Goal: Information Seeking & Learning: Learn about a topic

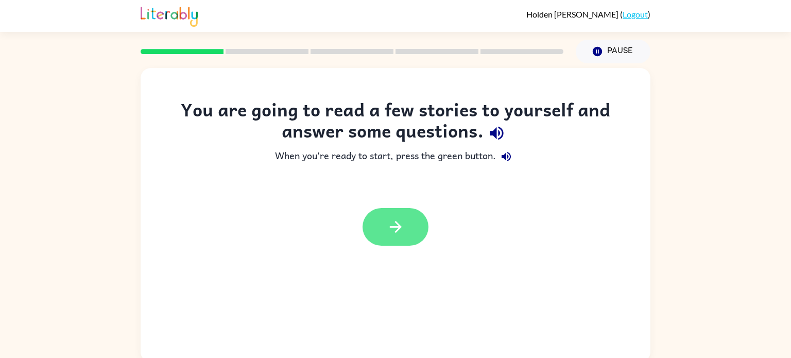
click at [408, 210] on button "button" at bounding box center [396, 227] width 66 height 38
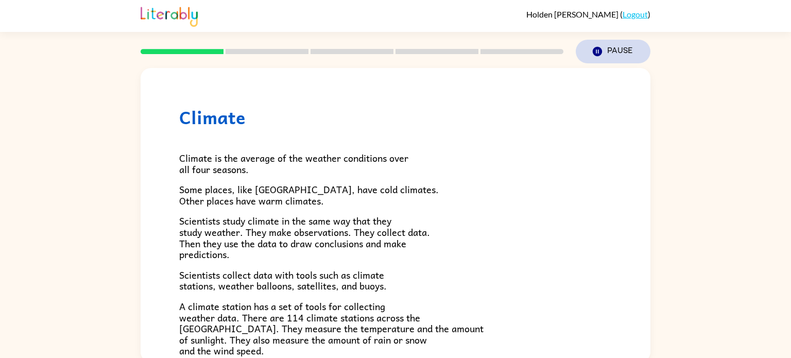
click at [593, 50] on icon "button" at bounding box center [597, 51] width 9 height 9
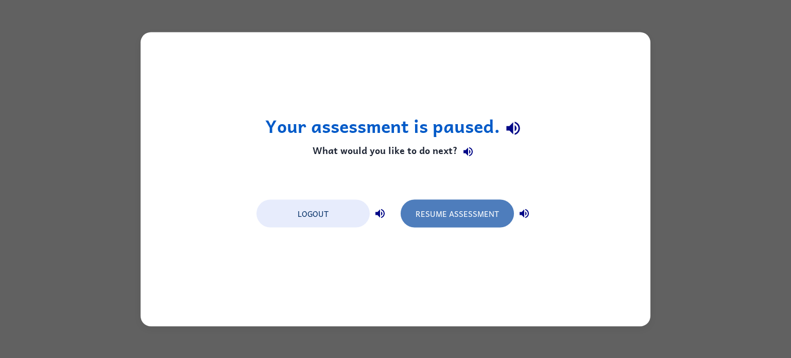
click at [430, 213] on button "Resume Assessment" at bounding box center [457, 213] width 113 height 28
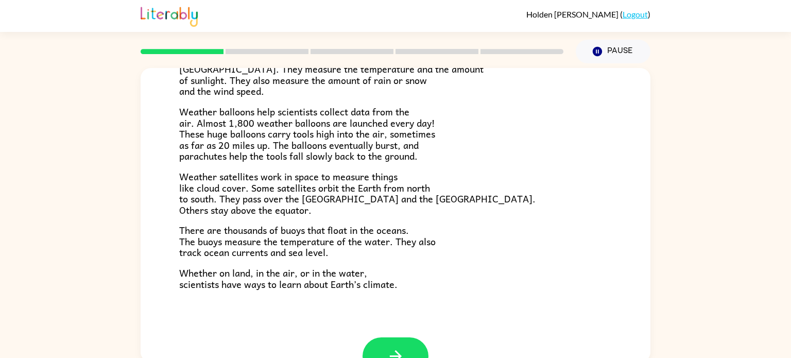
scroll to position [264, 0]
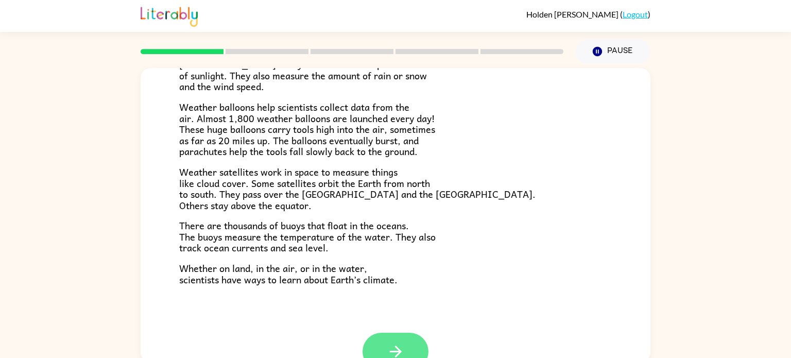
click at [383, 351] on button "button" at bounding box center [396, 352] width 66 height 38
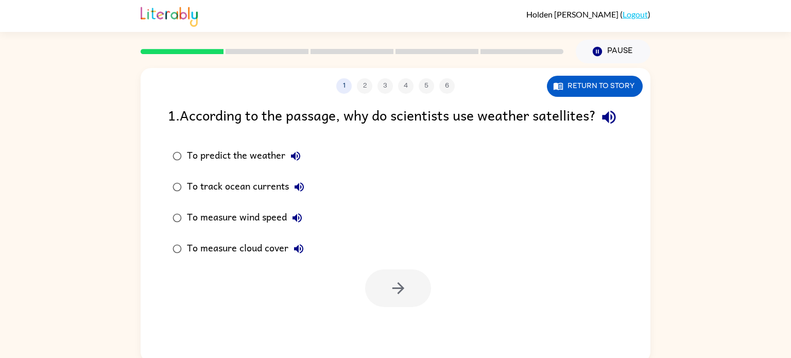
scroll to position [0, 0]
click at [411, 264] on div "To predict the weather To track ocean currents To measure wind speed To measure…" at bounding box center [409, 203] width 482 height 124
click at [409, 264] on div "To predict the weather To track ocean currents To measure wind speed To measure…" at bounding box center [409, 203] width 482 height 124
click at [394, 297] on icon "button" at bounding box center [398, 288] width 18 height 18
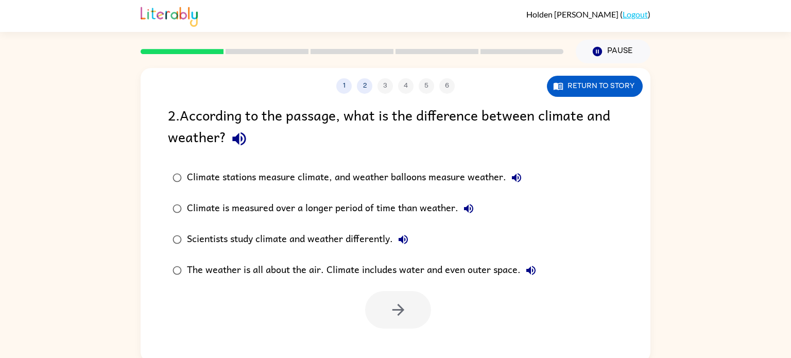
click at [394, 306] on div at bounding box center [398, 310] width 66 height 38
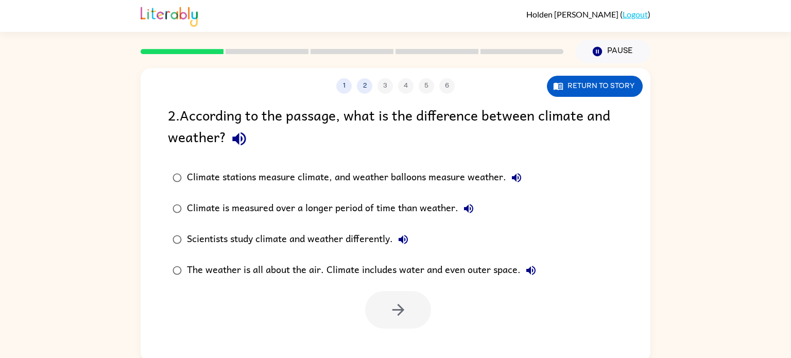
click at [394, 306] on div at bounding box center [398, 310] width 66 height 38
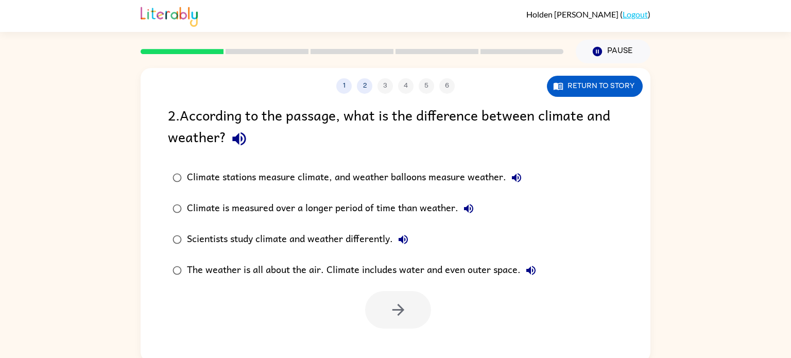
click at [394, 306] on div at bounding box center [398, 310] width 66 height 38
click at [394, 177] on div "Climate stations measure climate, and weather balloons measure weather." at bounding box center [357, 177] width 340 height 21
click at [385, 315] on button "button" at bounding box center [398, 310] width 66 height 38
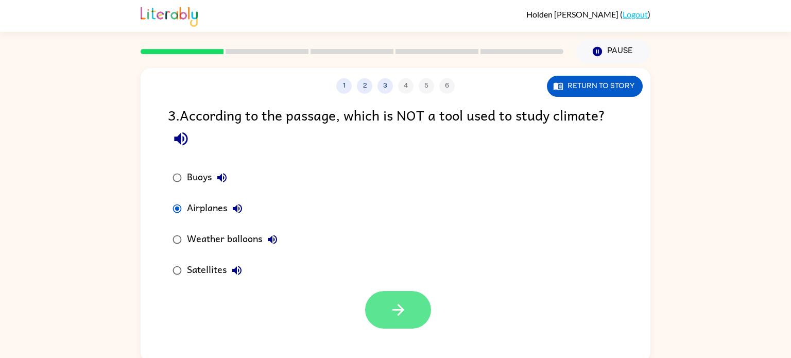
click at [387, 305] on button "button" at bounding box center [398, 310] width 66 height 38
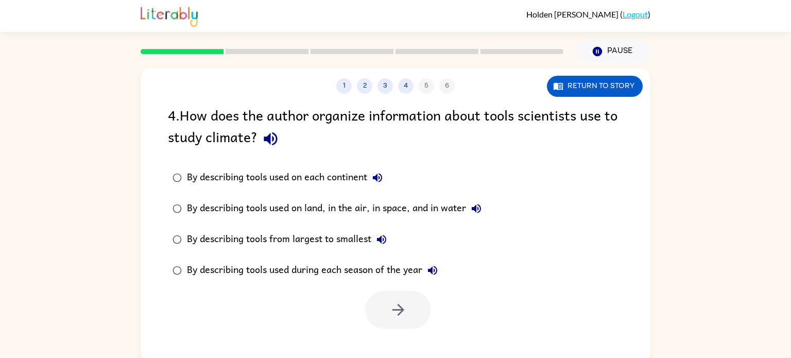
click at [387, 305] on div at bounding box center [398, 310] width 66 height 38
click at [401, 317] on icon "button" at bounding box center [398, 310] width 18 height 18
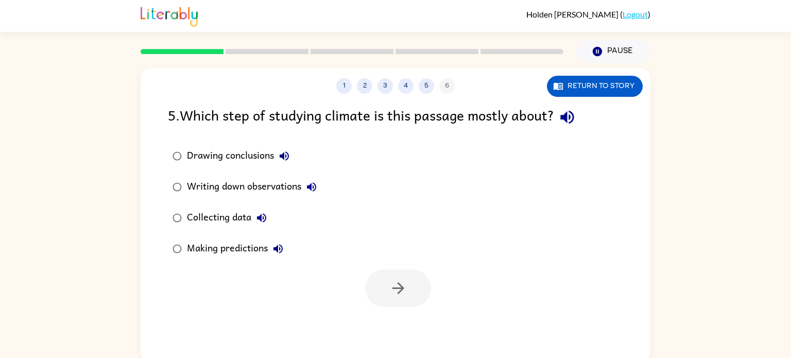
click at [212, 221] on div "Collecting data" at bounding box center [229, 218] width 85 height 21
click at [416, 303] on button "button" at bounding box center [398, 288] width 66 height 38
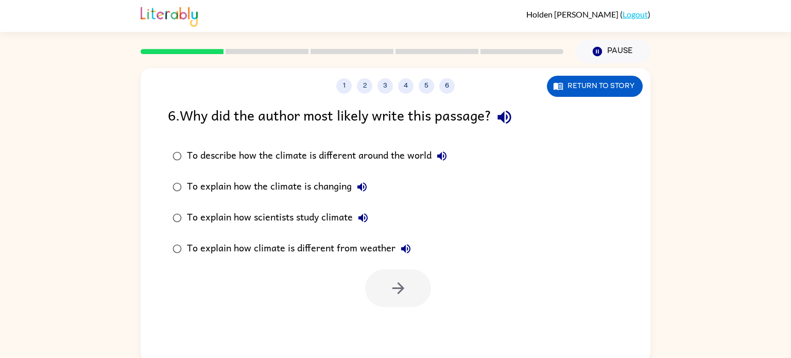
click at [272, 189] on div "To explain how the climate is changing" at bounding box center [279, 187] width 185 height 21
click at [378, 299] on button "button" at bounding box center [398, 288] width 66 height 38
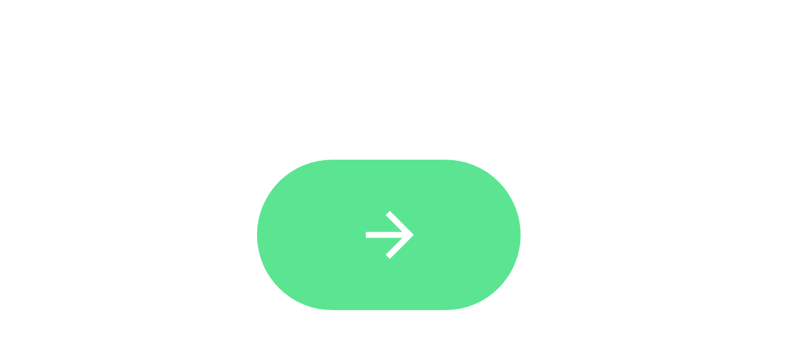
scroll to position [5, 0]
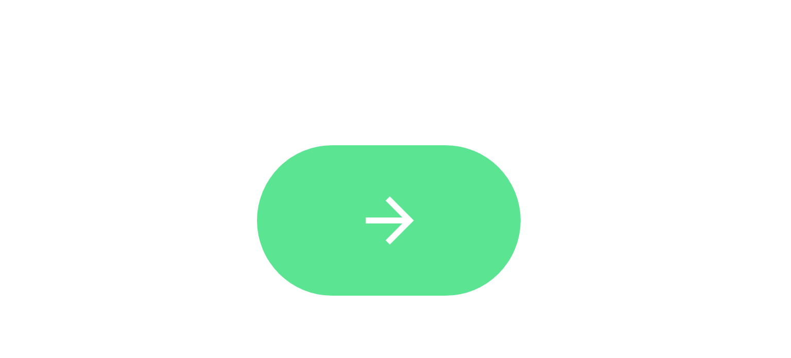
click at [399, 324] on icon "button" at bounding box center [395, 324] width 12 height 12
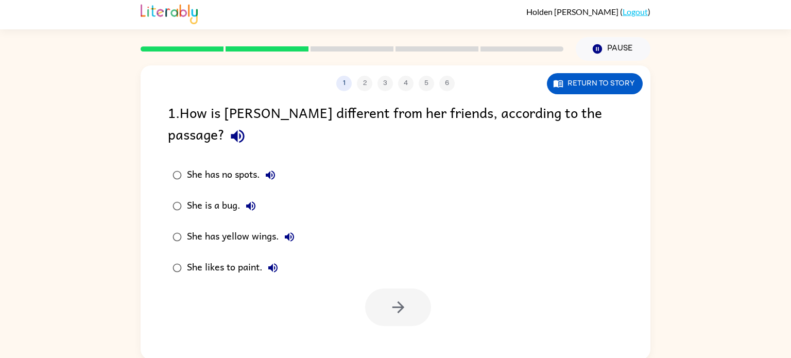
scroll to position [4, 0]
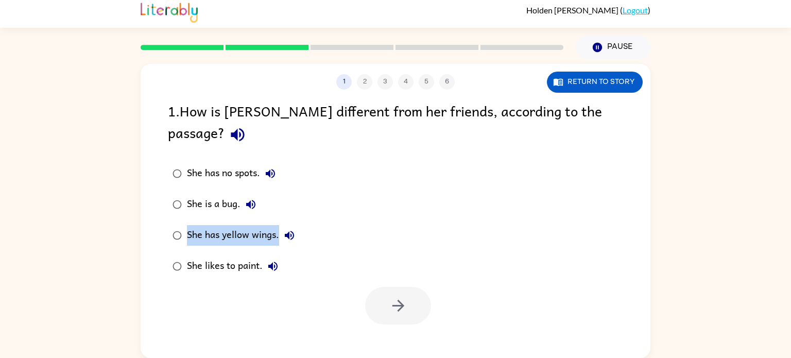
drag, startPoint x: 399, startPoint y: 324, endPoint x: 365, endPoint y: 196, distance: 132.6
click at [365, 196] on div "She has no spots. She is a bug. She has yellow wings. She likes to paint." at bounding box center [409, 220] width 482 height 124
click at [278, 220] on label "She has yellow wings." at bounding box center [233, 235] width 143 height 31
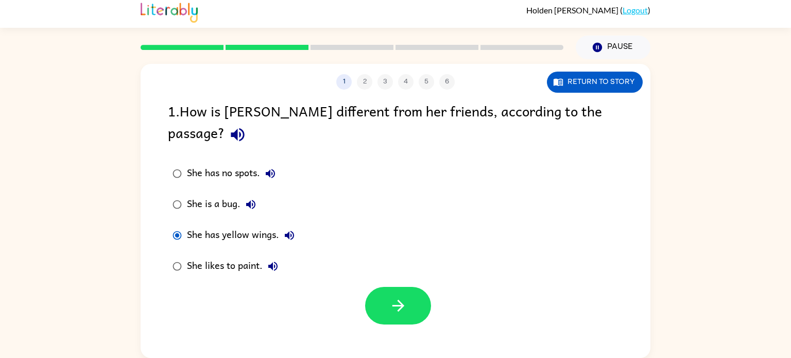
click at [347, 286] on div at bounding box center [396, 303] width 510 height 43
click at [400, 300] on icon "button" at bounding box center [398, 306] width 12 height 12
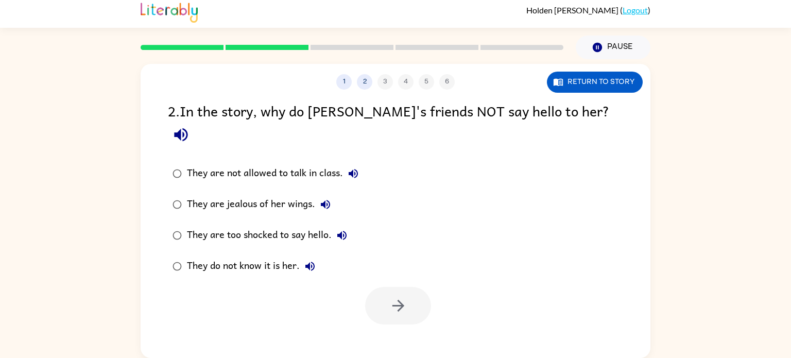
click at [290, 256] on div "They do not know it is her." at bounding box center [253, 266] width 133 height 21
click at [405, 297] on icon "button" at bounding box center [398, 306] width 18 height 18
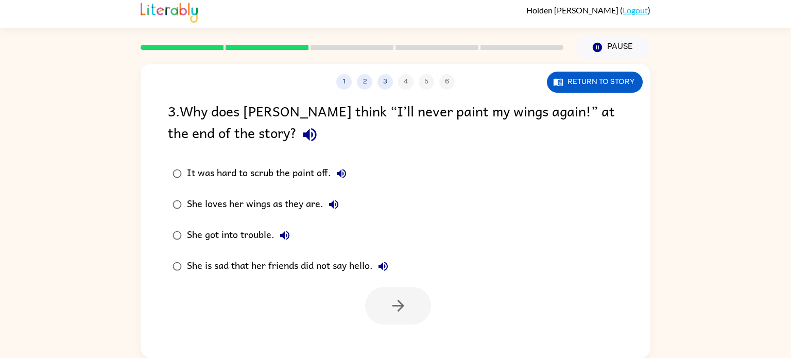
click at [405, 291] on div at bounding box center [398, 306] width 66 height 38
click at [315, 202] on div "She loves her wings as they are." at bounding box center [265, 204] width 157 height 21
click at [410, 328] on div "1 2 3 4 5 6 Return to story 3 . Why does [PERSON_NAME] think “I’ll never paint …" at bounding box center [396, 211] width 510 height 294
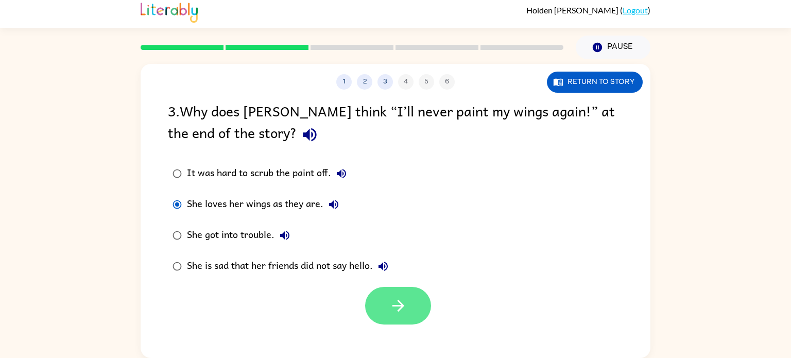
click at [404, 318] on button "button" at bounding box center [398, 306] width 66 height 38
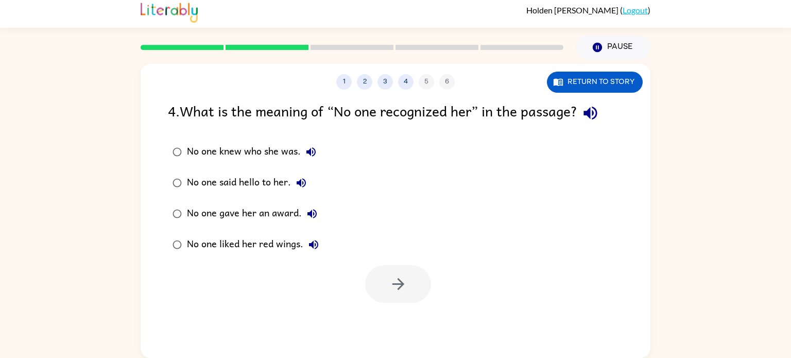
click at [204, 147] on div "No one knew who she was." at bounding box center [254, 152] width 134 height 21
click at [387, 286] on button "button" at bounding box center [398, 284] width 66 height 38
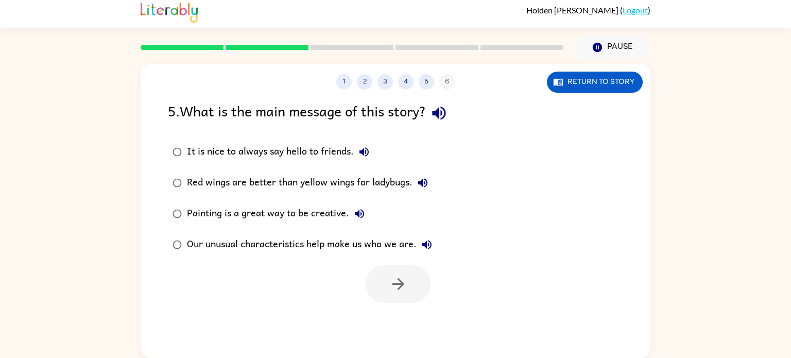
click at [314, 247] on div "Our unusual characteristics help make us who we are." at bounding box center [312, 244] width 250 height 21
click at [398, 278] on icon "button" at bounding box center [398, 284] width 18 height 18
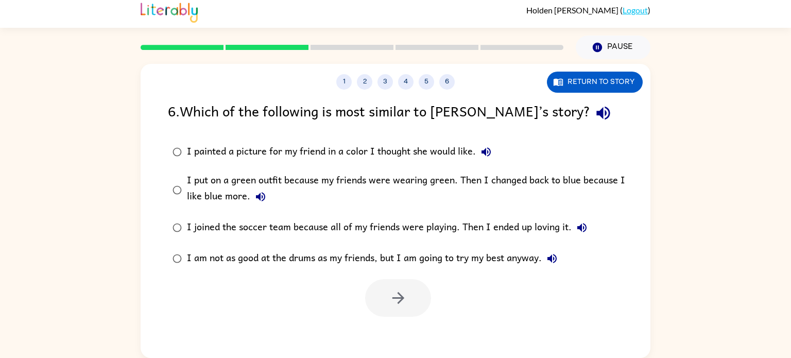
click at [398, 278] on div at bounding box center [396, 295] width 510 height 43
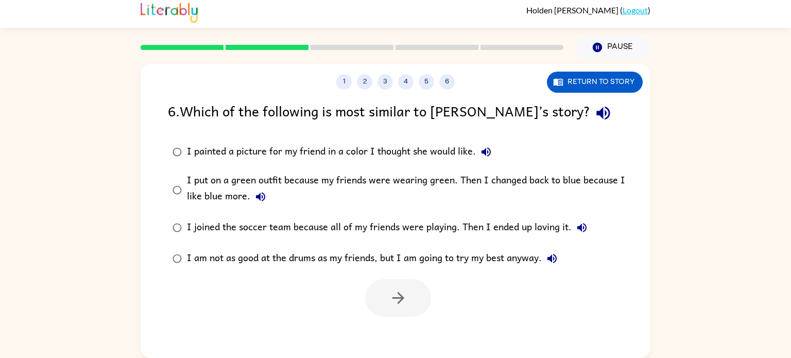
click at [255, 194] on icon "button" at bounding box center [260, 197] width 12 height 12
click at [341, 230] on div "I joined the soccer team because all of my friends were playing. Then I ended u…" at bounding box center [389, 227] width 405 height 21
click at [233, 257] on div "I am not as good at the drums as my friends, but I am going to try my best anyw…" at bounding box center [374, 258] width 375 height 21
click at [376, 147] on div "I painted a picture for my friend in a color I thought she would like." at bounding box center [341, 152] width 309 height 21
click at [195, 204] on div "I put on a green outfit because my friends were wearing green. Then I changed b…" at bounding box center [412, 190] width 450 height 35
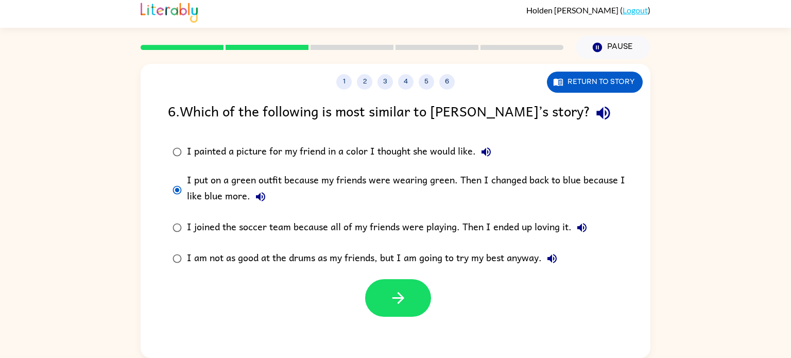
click at [211, 227] on div "I joined the soccer team because all of my friends were playing. Then I ended u…" at bounding box center [389, 227] width 405 height 21
click at [424, 286] on button "button" at bounding box center [398, 298] width 66 height 38
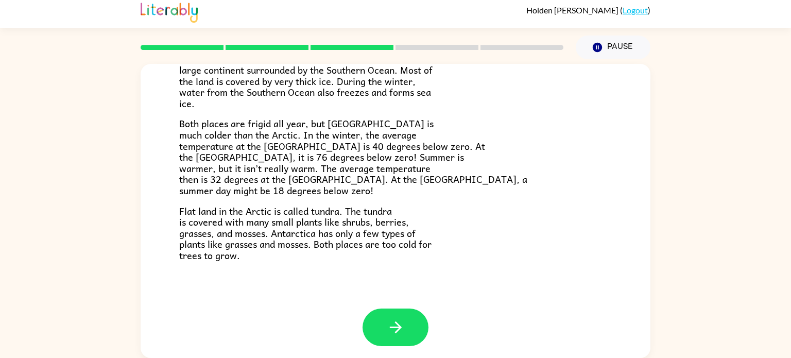
scroll to position [217, 0]
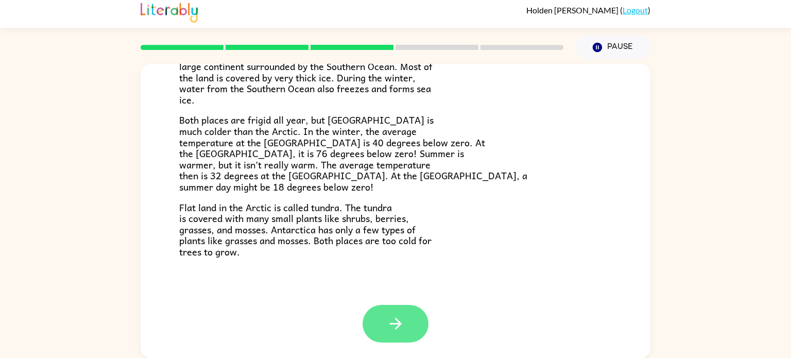
click at [417, 317] on button "button" at bounding box center [396, 324] width 66 height 38
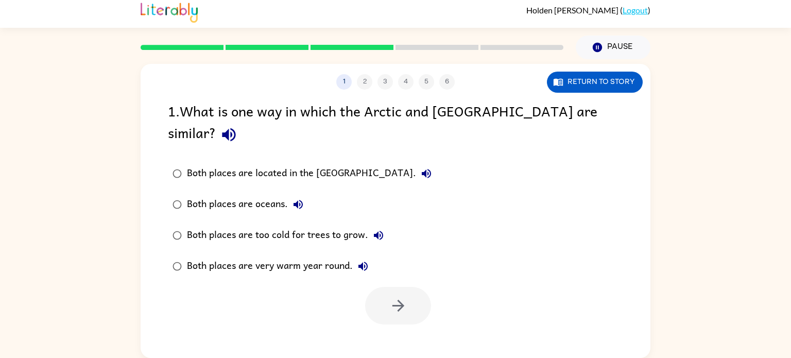
scroll to position [0, 0]
click at [248, 257] on label "Both places are very warm year round." at bounding box center [302, 266] width 280 height 31
click at [279, 163] on div "Both places are located in the [GEOGRAPHIC_DATA]." at bounding box center [312, 173] width 250 height 21
click at [391, 287] on button "button" at bounding box center [398, 306] width 66 height 38
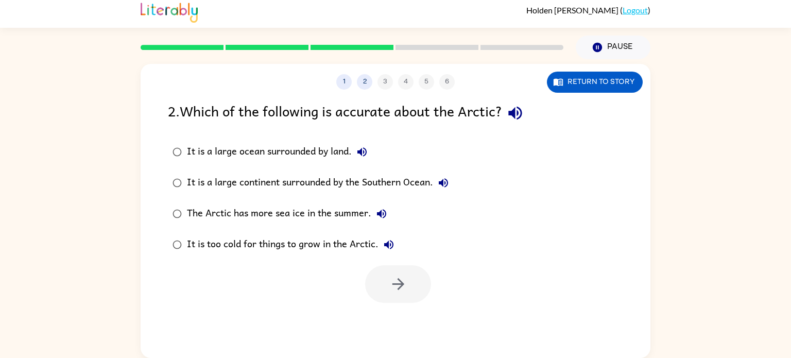
click at [344, 192] on div "It is a large continent surrounded by the Southern Ocean." at bounding box center [320, 183] width 267 height 21
click at [407, 284] on button "button" at bounding box center [398, 284] width 66 height 38
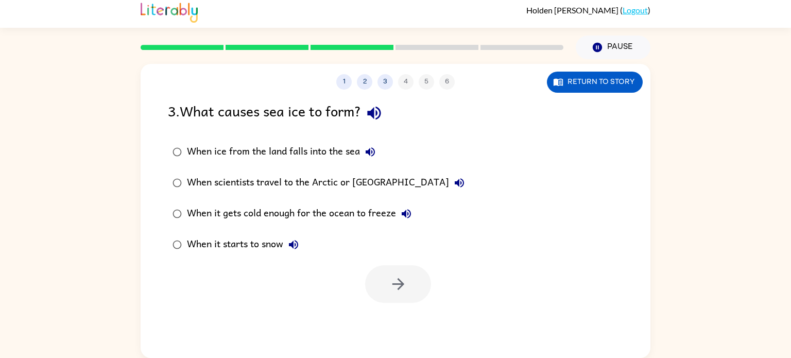
click at [354, 215] on div "When it gets cold enough for the ocean to freeze" at bounding box center [302, 213] width 230 height 21
click at [418, 267] on button "button" at bounding box center [398, 284] width 66 height 38
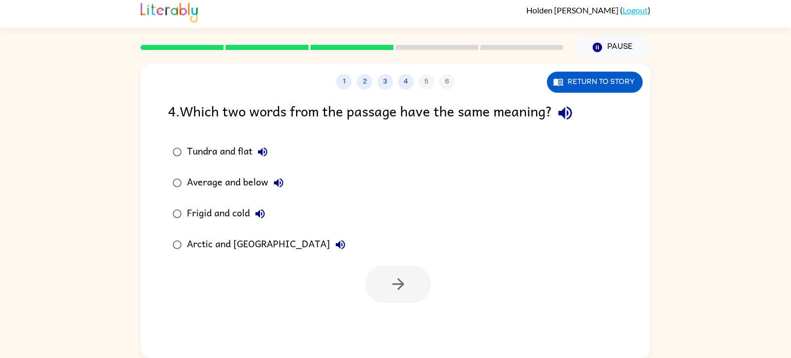
click at [249, 210] on div "Frigid and cold" at bounding box center [228, 213] width 83 height 21
click at [278, 246] on div "Arctic and [GEOGRAPHIC_DATA]" at bounding box center [269, 244] width 164 height 21
click at [393, 332] on div "1 2 3 4 5 6 Return to story 4 . Which two words from the passage have the same …" at bounding box center [396, 211] width 510 height 294
click at [389, 294] on button "button" at bounding box center [398, 284] width 66 height 38
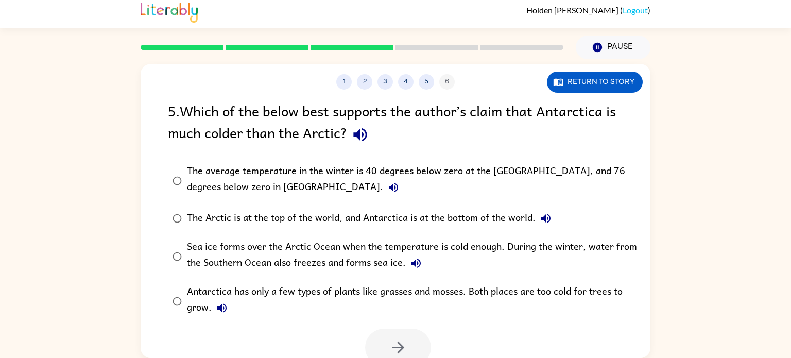
click at [236, 214] on div "The Arctic is at the top of the world, and Antarctica is at the bottom of the w…" at bounding box center [371, 218] width 369 height 21
click at [401, 354] on icon "button" at bounding box center [398, 347] width 18 height 18
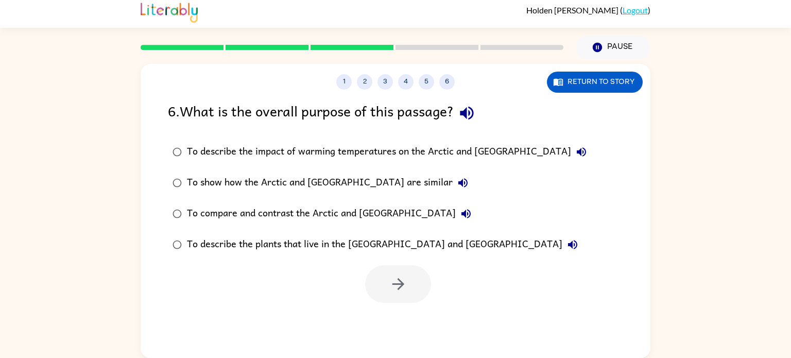
click at [381, 146] on div "To describe the impact of warming temperatures on the Arctic and [GEOGRAPHIC_DA…" at bounding box center [389, 152] width 405 height 21
click at [395, 273] on button "button" at bounding box center [398, 284] width 66 height 38
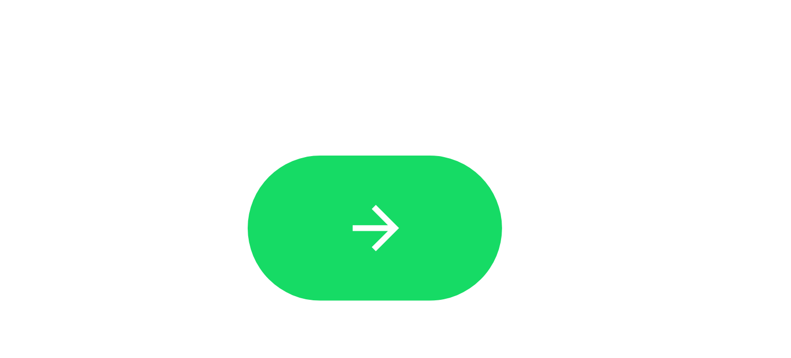
scroll to position [5, 0]
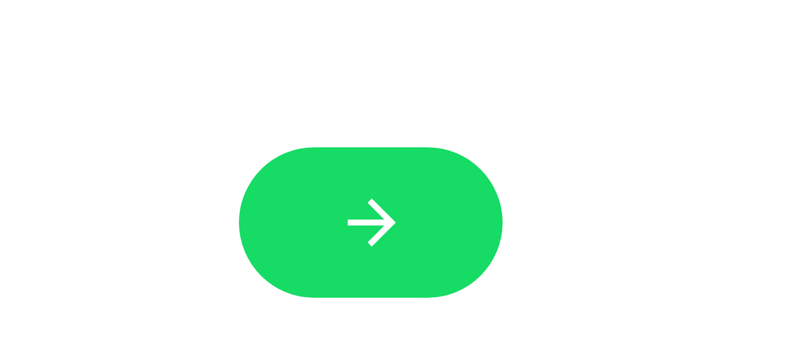
drag, startPoint x: 394, startPoint y: 325, endPoint x: 435, endPoint y: 319, distance: 41.2
click at [435, 319] on div at bounding box center [396, 331] width 510 height 53
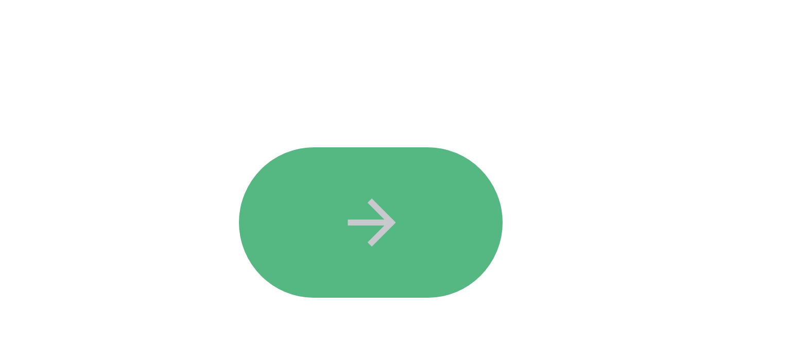
drag, startPoint x: 427, startPoint y: 320, endPoint x: 412, endPoint y: 319, distance: 14.5
click at [412, 319] on button "button" at bounding box center [396, 324] width 66 height 38
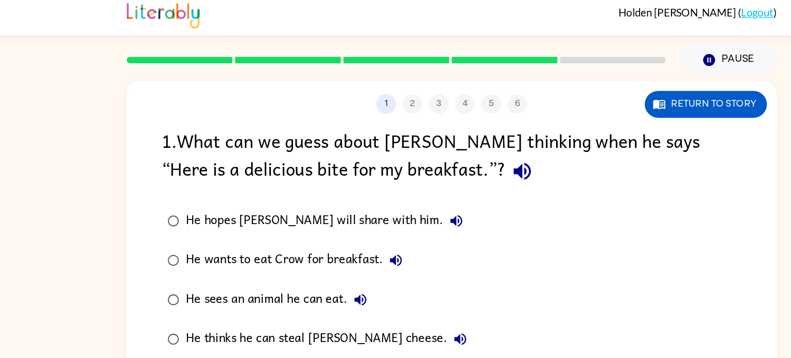
scroll to position [0, 0]
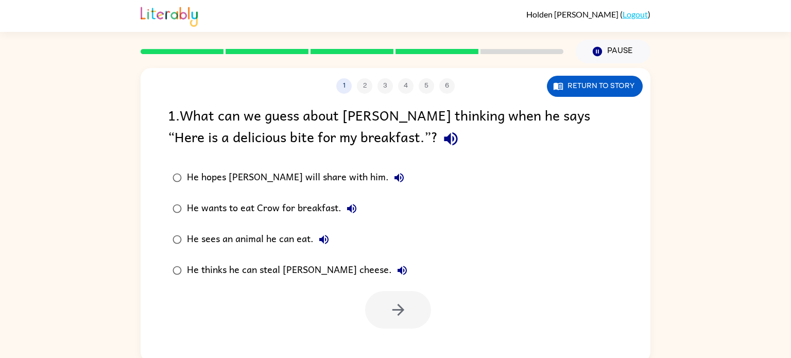
click at [325, 179] on div "He hopes [PERSON_NAME] will share with him." at bounding box center [298, 177] width 222 height 21
click at [410, 306] on button "button" at bounding box center [398, 310] width 66 height 38
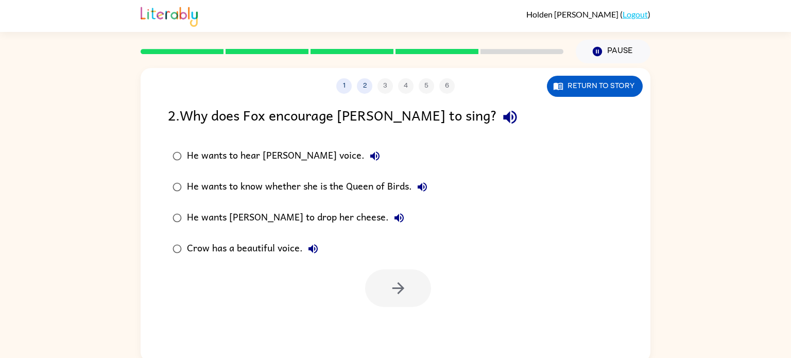
click at [300, 185] on div "He wants to know whether she is the Queen of Birds." at bounding box center [310, 187] width 246 height 21
click at [390, 270] on button "button" at bounding box center [398, 288] width 66 height 38
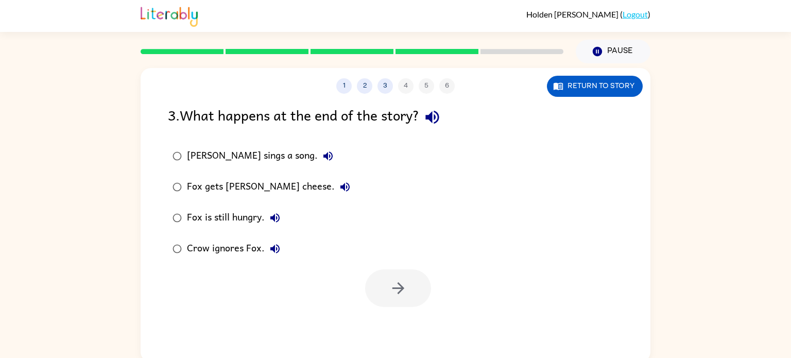
click at [235, 155] on div "[PERSON_NAME] sings a song." at bounding box center [262, 156] width 151 height 21
click at [401, 297] on icon "button" at bounding box center [398, 288] width 18 height 18
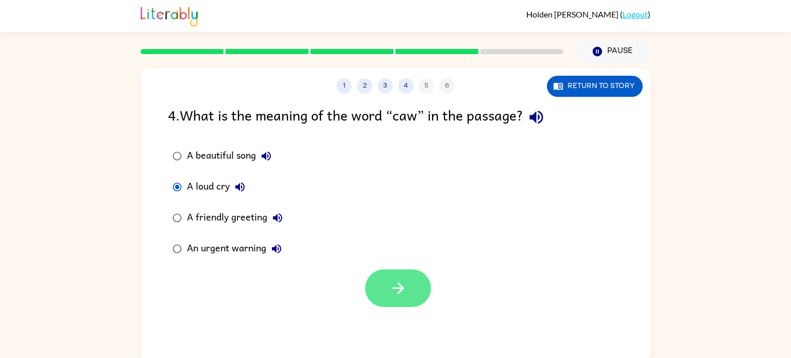
click at [397, 298] on button "button" at bounding box center [398, 288] width 66 height 38
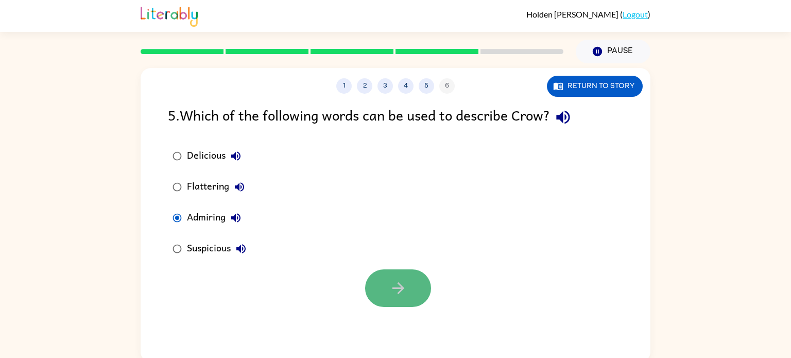
click at [373, 290] on button "button" at bounding box center [398, 288] width 66 height 38
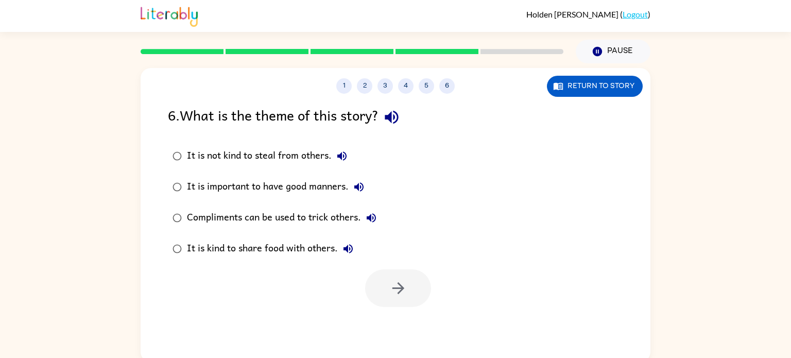
click at [311, 249] on div "It is kind to share food with others." at bounding box center [272, 248] width 171 height 21
click at [423, 297] on button "button" at bounding box center [398, 288] width 66 height 38
